Goal: Task Accomplishment & Management: Manage account settings

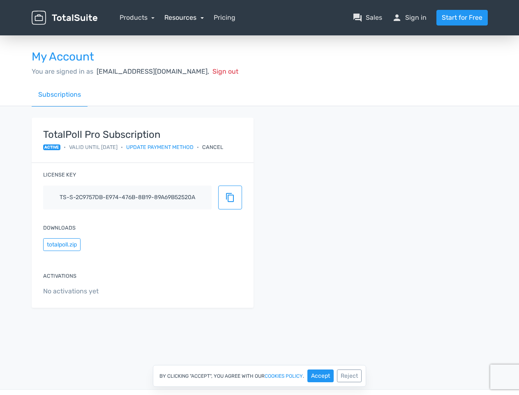
click at [184, 17] on link "Resources" at bounding box center [183, 18] width 39 height 8
click at [0, 0] on link "school Documentation" at bounding box center [0, 0] width 0 height 0
click at [220, 147] on div "Cancel" at bounding box center [212, 147] width 21 height 8
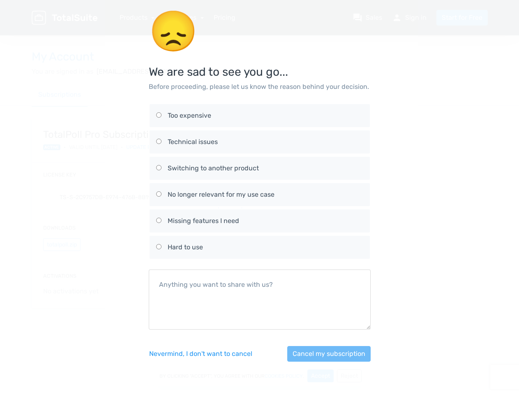
click at [230, 197] on div "No longer relevant for my use case" at bounding box center [266, 195] width 196 height 10
click at [162, 197] on input "No longer relevant for my use case" at bounding box center [158, 193] width 5 height 5
radio input "true"
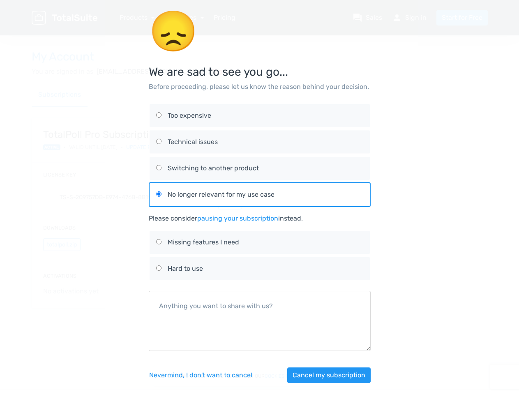
click at [62, 244] on div "😞 We are sad to see you go... Before proceeding, please let us know the reason …" at bounding box center [259, 201] width 469 height 403
click at [321, 375] on button "Cancel my subscription" at bounding box center [328, 375] width 83 height 16
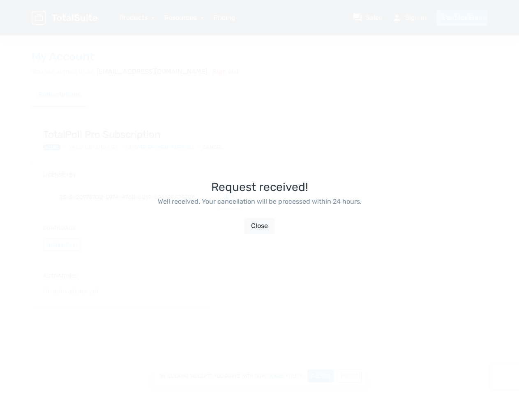
click at [349, 375] on div "Request received! Well received. Your cancellation will be processed within 24 …" at bounding box center [260, 207] width 222 height 395
